Goal: Find specific page/section: Find specific page/section

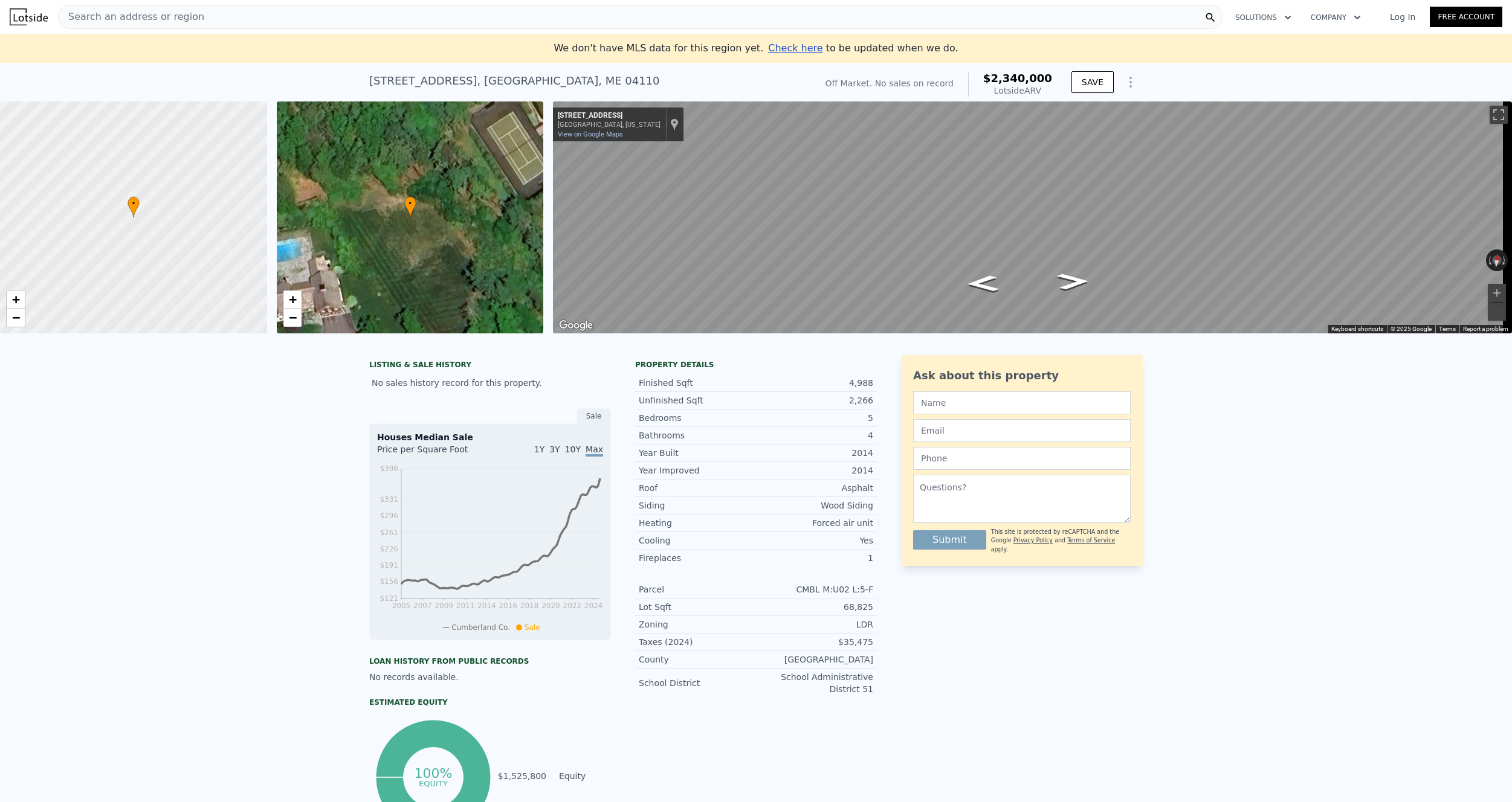
click at [290, 17] on div "Search an address or region" at bounding box center [640, 16] width 1165 height 24
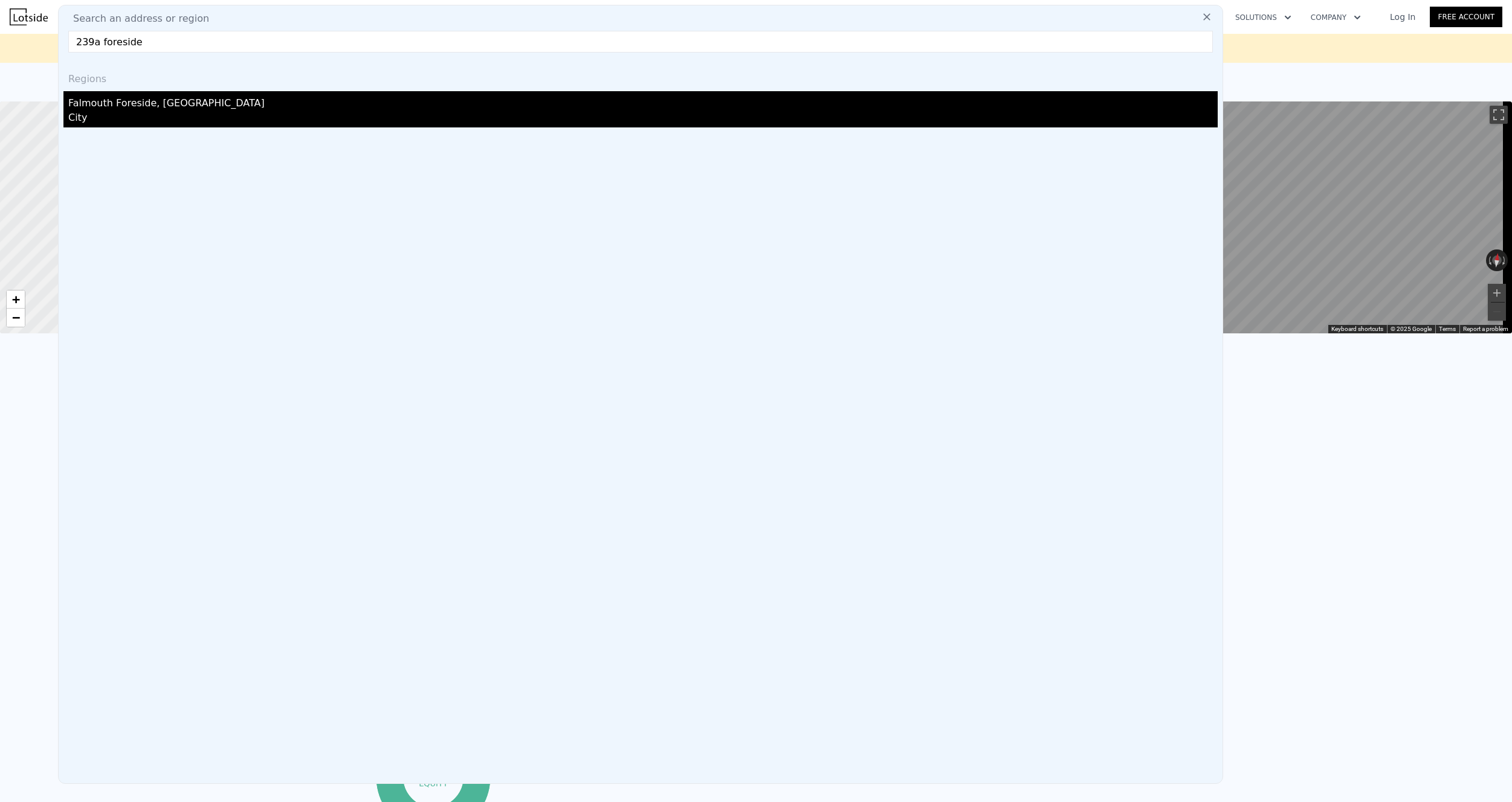
type input "239a foreside"
click at [167, 108] on div "Falmouth Foreside, [GEOGRAPHIC_DATA]" at bounding box center [643, 101] width 1150 height 19
